Goal: Transaction & Acquisition: Purchase product/service

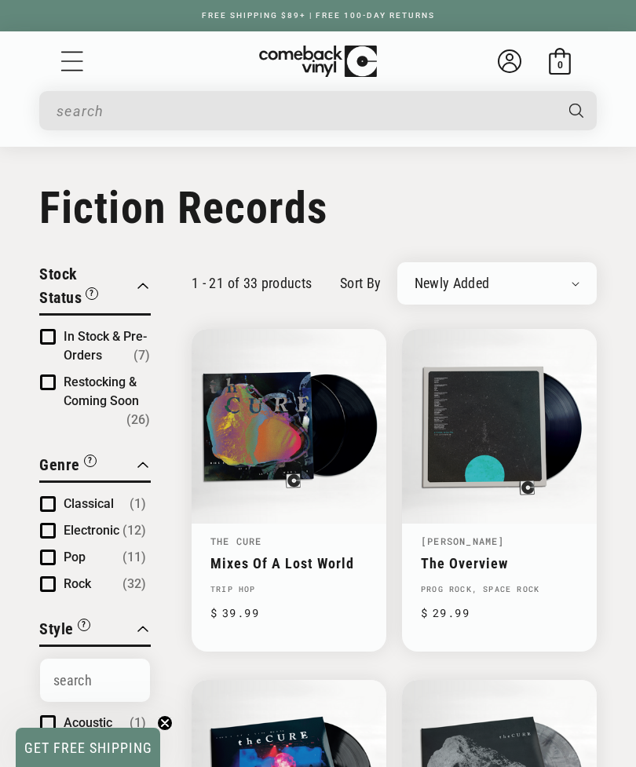
click at [140, 115] on input "When autocomplete results are available use up and down arrows to review and en…" at bounding box center [305, 111] width 497 height 32
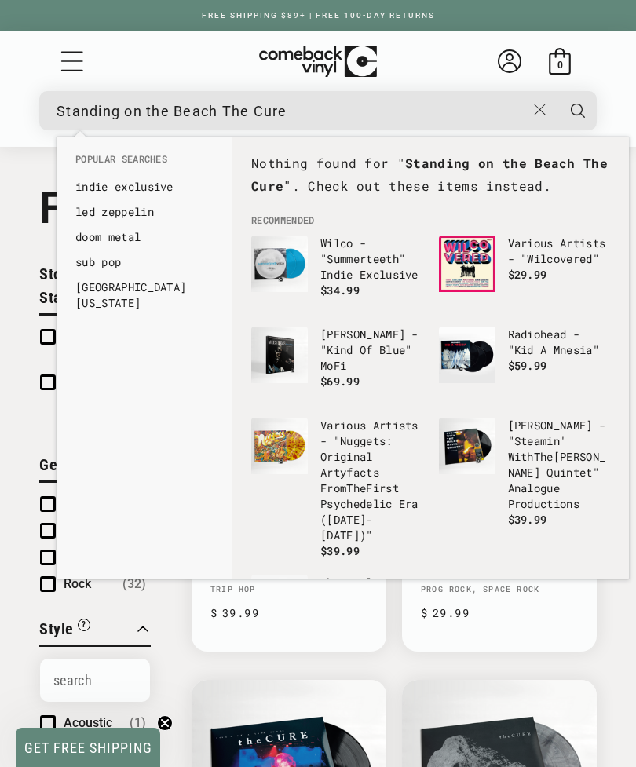
type input "Standing on the Beach The Cure"
click at [578, 111] on button "Search" at bounding box center [577, 110] width 41 height 39
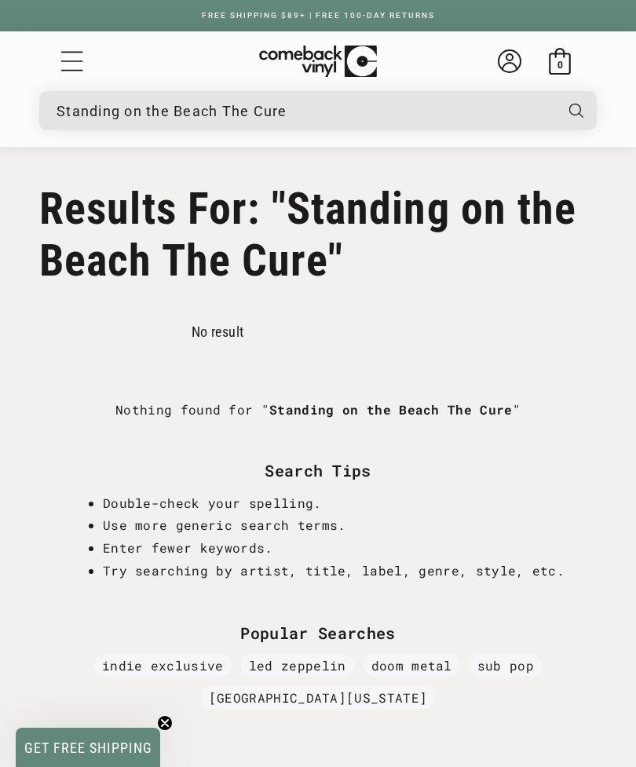
click at [319, 109] on input "Standing on the Beach The Cure" at bounding box center [305, 111] width 497 height 32
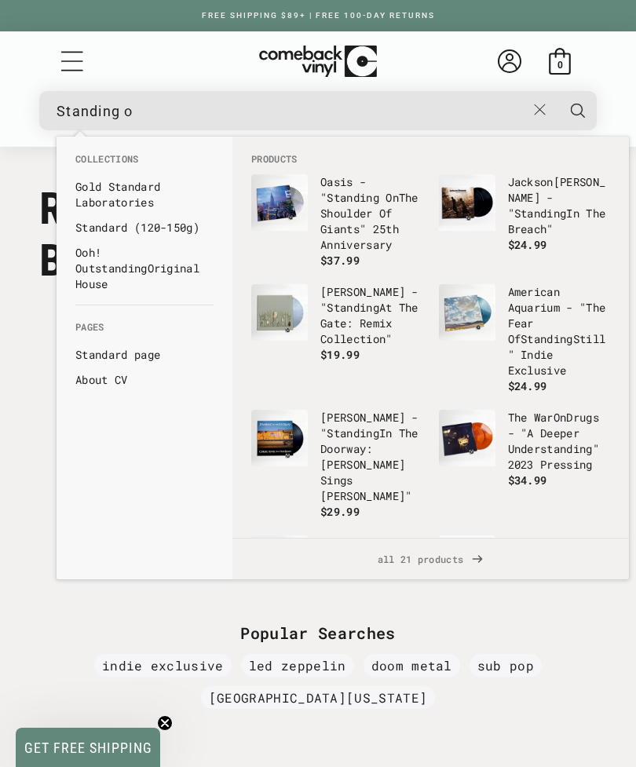
type input "Standing"
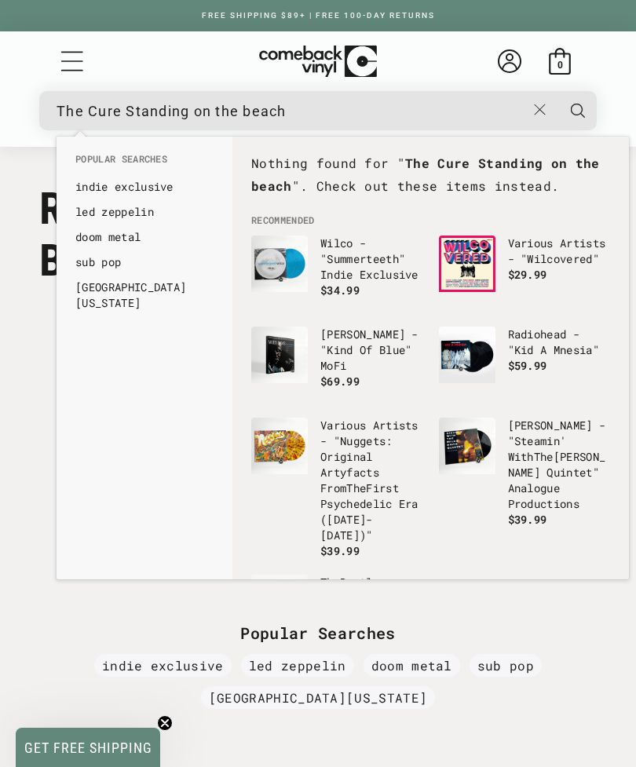
type input "The Cure Standing on the beach"
click at [578, 111] on button "Search" at bounding box center [577, 110] width 41 height 39
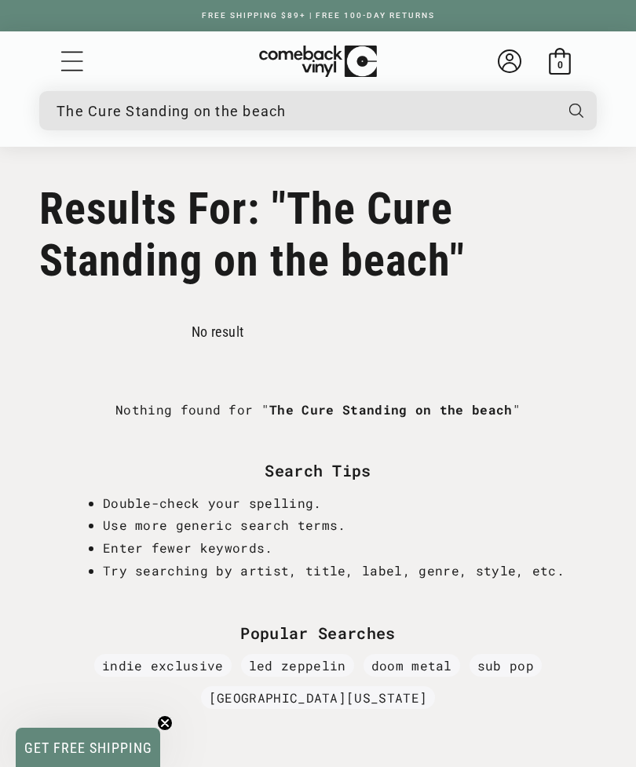
click at [313, 105] on input "The Cure Standing on the beach" at bounding box center [305, 111] width 497 height 32
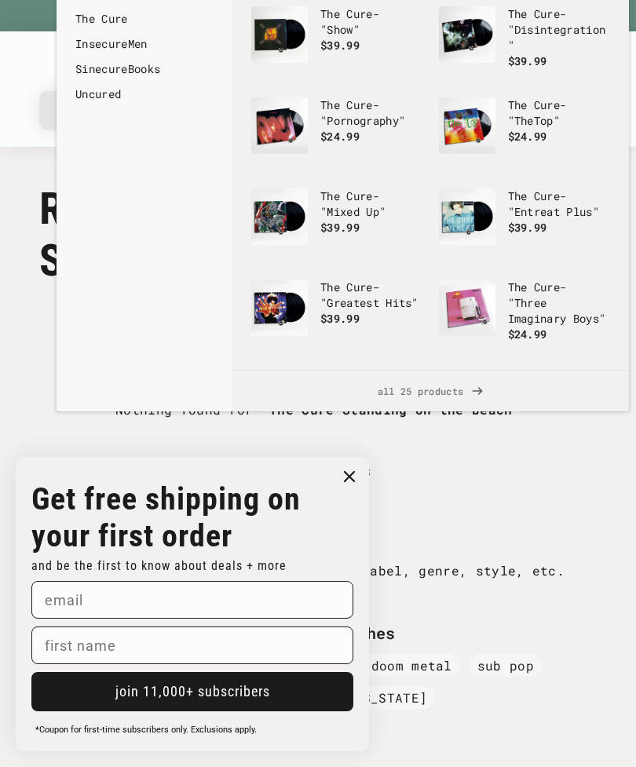
scroll to position [35, 0]
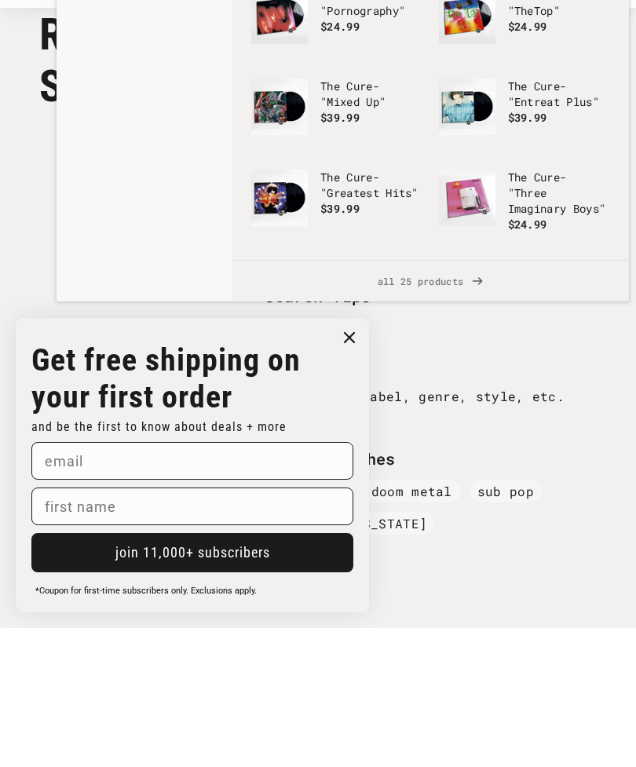
type input "The Cure"
click at [461, 399] on span "all 25 products" at bounding box center [430, 419] width 371 height 41
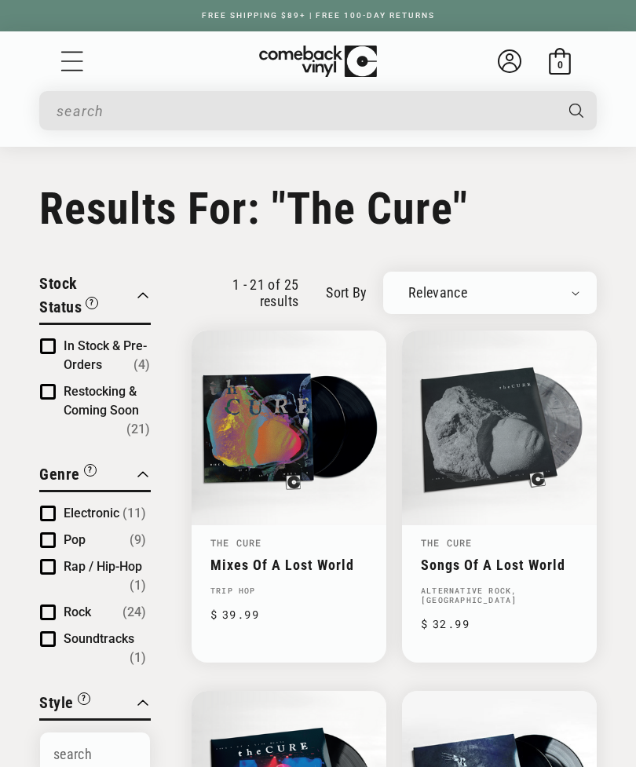
type input "The Cure"
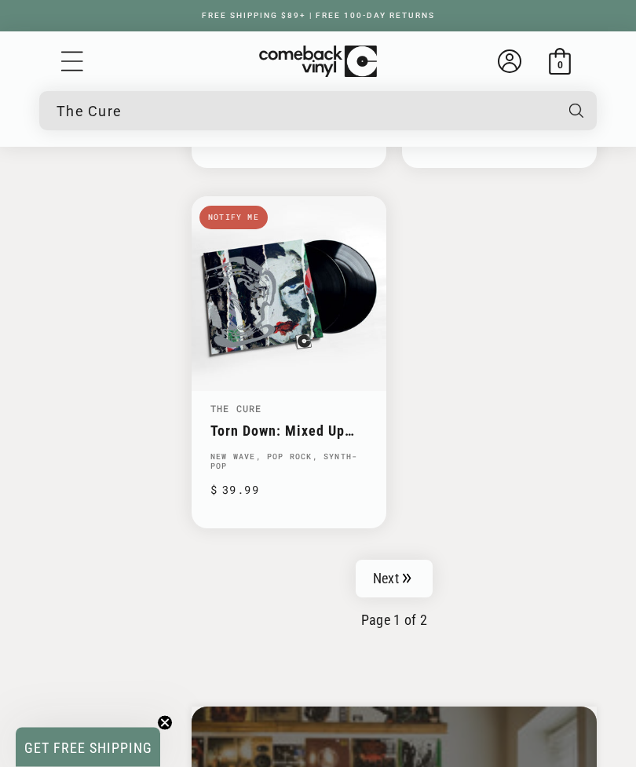
scroll to position [3723, 0]
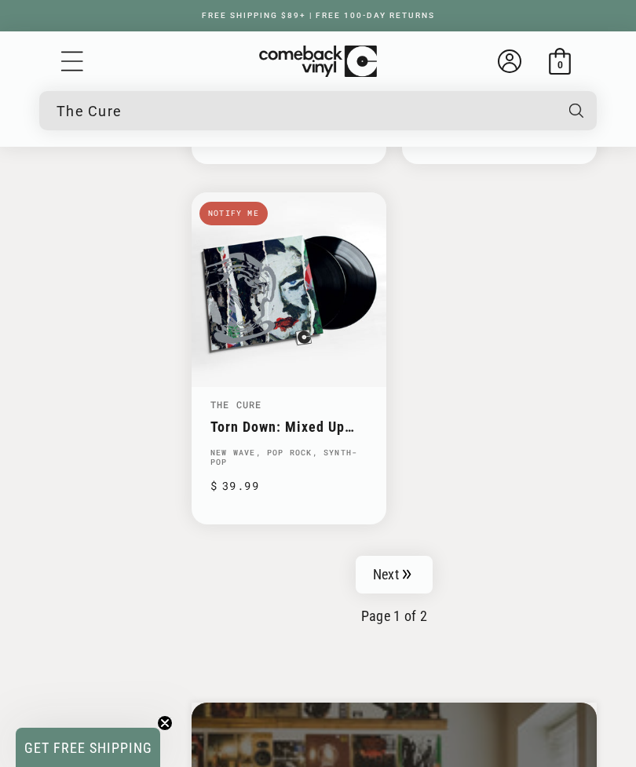
click at [415, 556] on link "Next" at bounding box center [394, 575] width 77 height 38
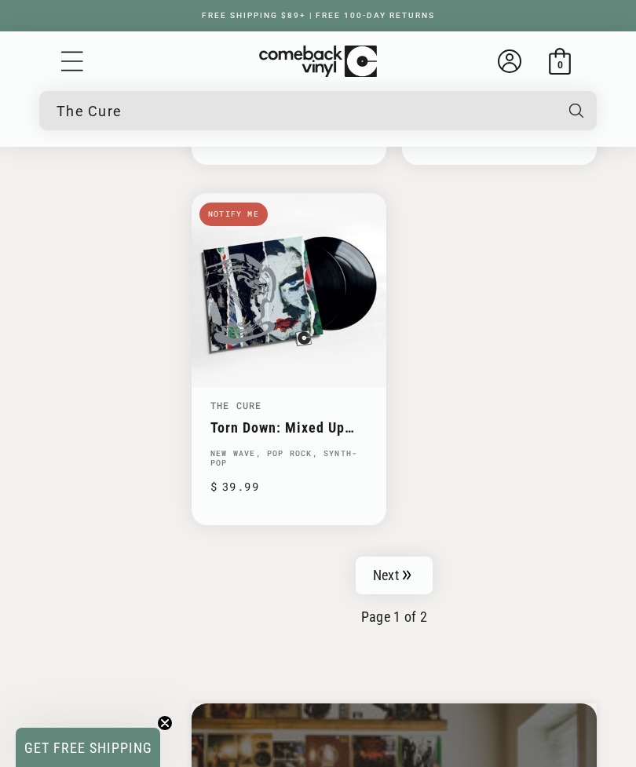
scroll to position [1486, 0]
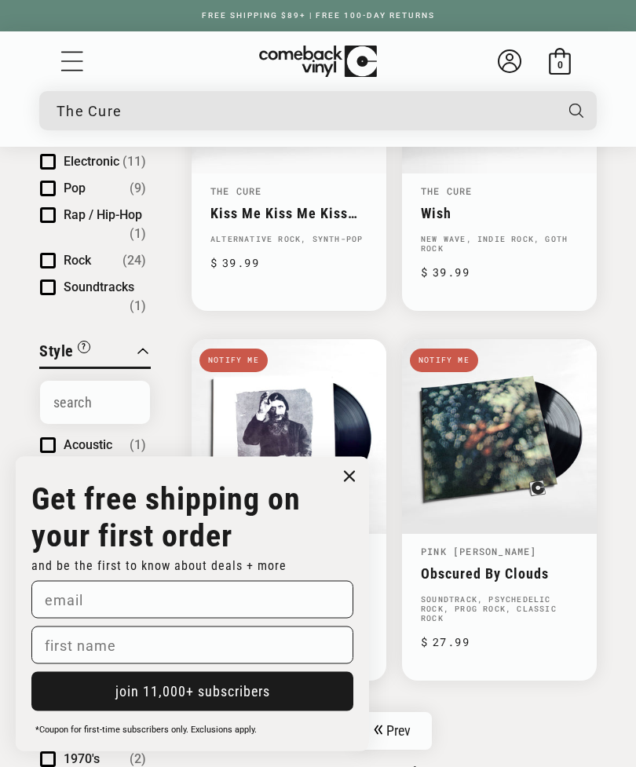
click at [338, 474] on circle "Close dialog" at bounding box center [349, 476] width 23 height 23
